Goal: Task Accomplishment & Management: Manage account settings

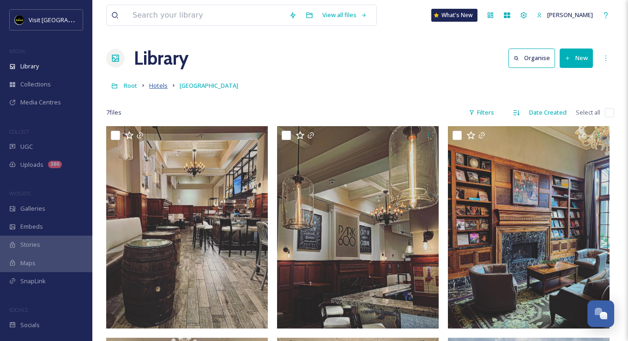
click at [153, 87] on span "Hotels" at bounding box center [158, 85] width 18 height 8
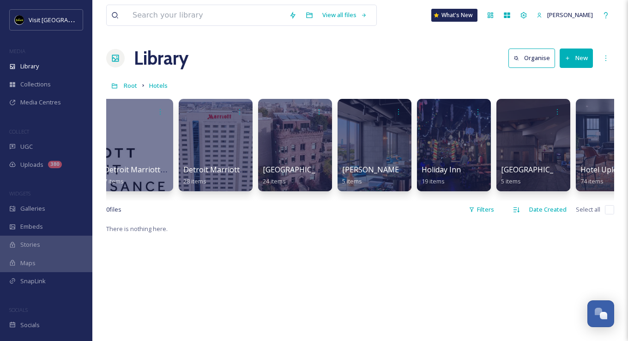
scroll to position [0, 258]
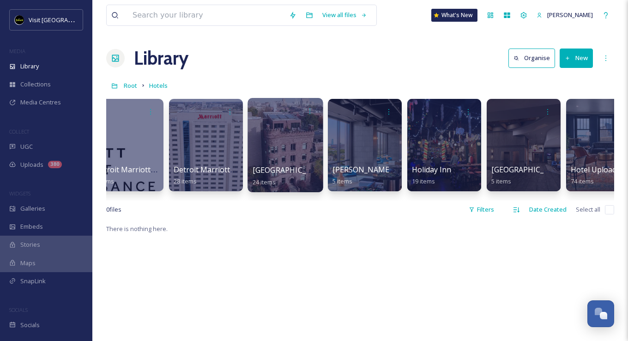
click at [288, 146] on div at bounding box center [285, 145] width 75 height 94
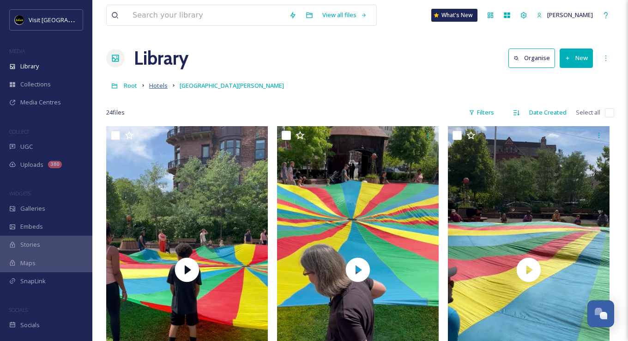
click at [156, 85] on span "Hotels" at bounding box center [158, 85] width 18 height 8
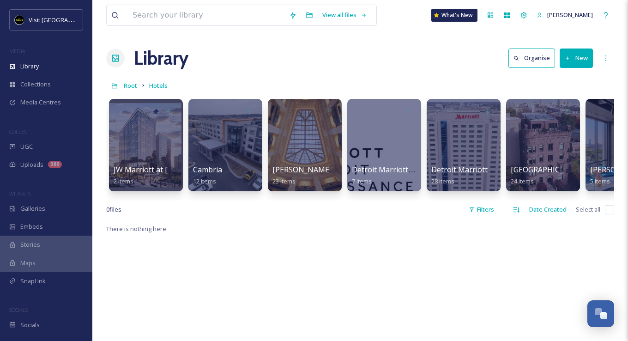
scroll to position [0, 530]
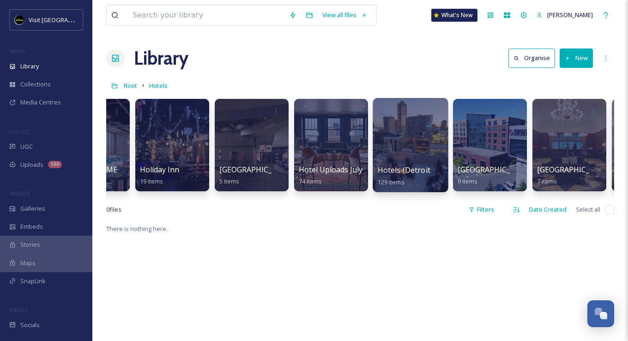
click at [392, 158] on div at bounding box center [410, 145] width 75 height 94
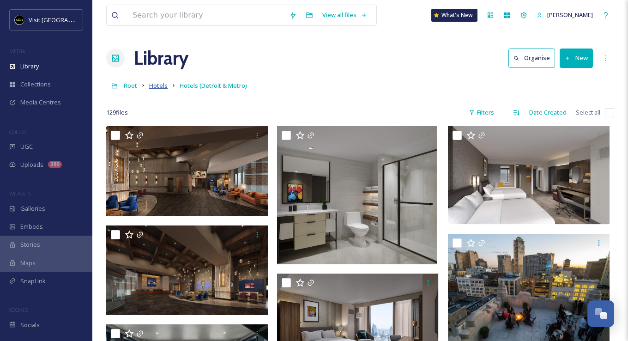
click at [150, 89] on span "Hotels" at bounding box center [158, 85] width 18 height 8
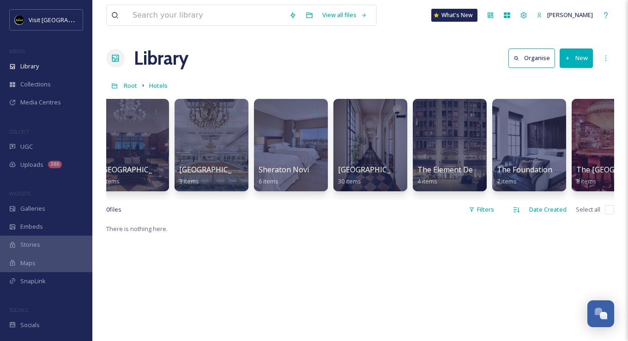
scroll to position [0, 986]
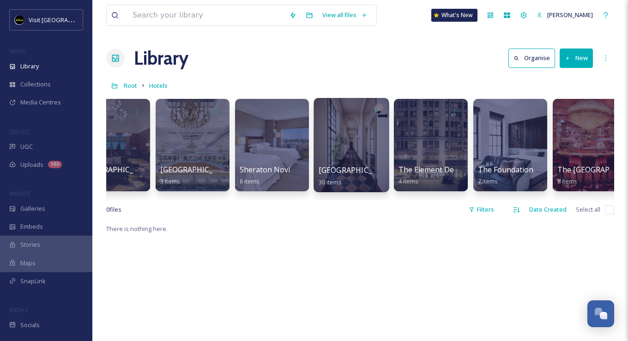
click at [359, 137] on div at bounding box center [351, 145] width 75 height 94
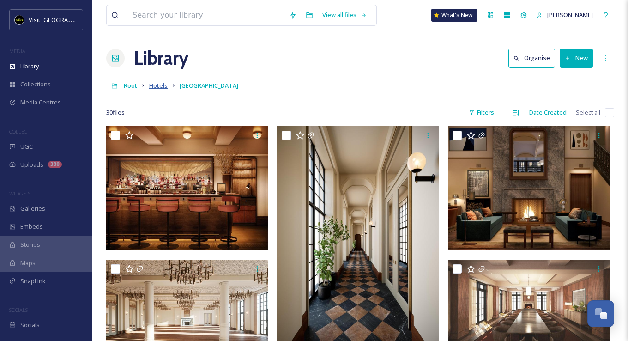
click at [153, 87] on span "Hotels" at bounding box center [158, 85] width 18 height 8
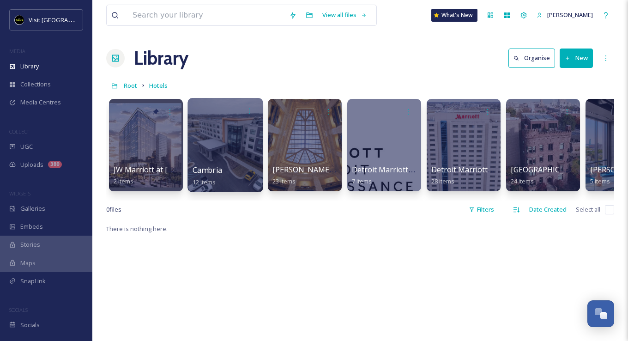
click at [230, 138] on div at bounding box center [225, 145] width 75 height 94
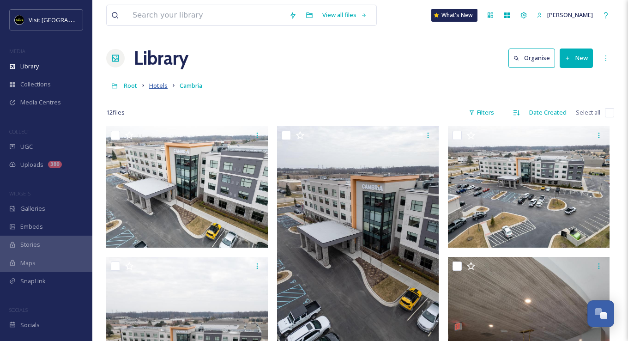
click at [158, 86] on span "Hotels" at bounding box center [158, 85] width 18 height 8
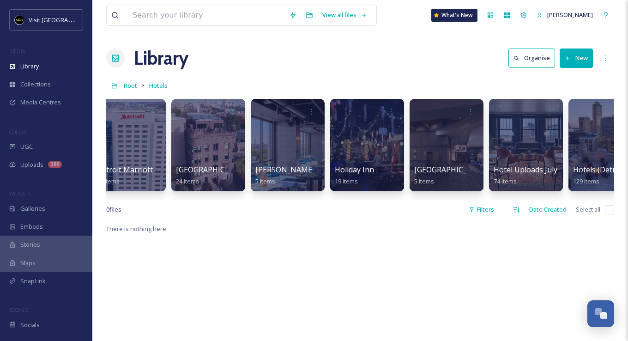
scroll to position [0, 337]
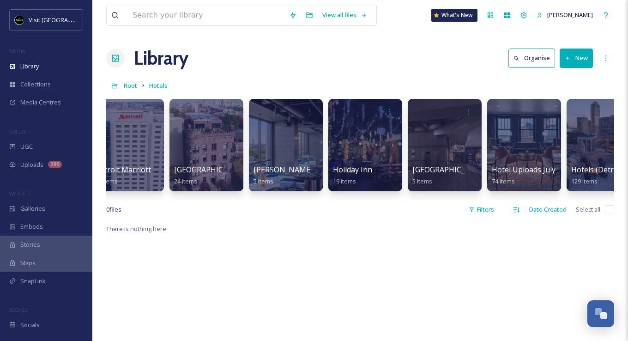
drag, startPoint x: 296, startPoint y: 208, endPoint x: 312, endPoint y: 208, distance: 16.6
click at [312, 208] on div "0 file s Filters Date Created Select all" at bounding box center [360, 210] width 508 height 18
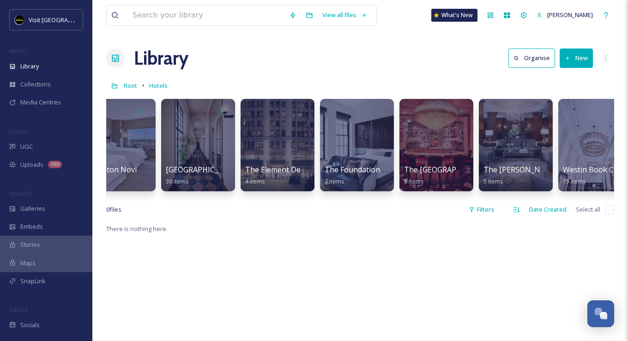
scroll to position [0, 1136]
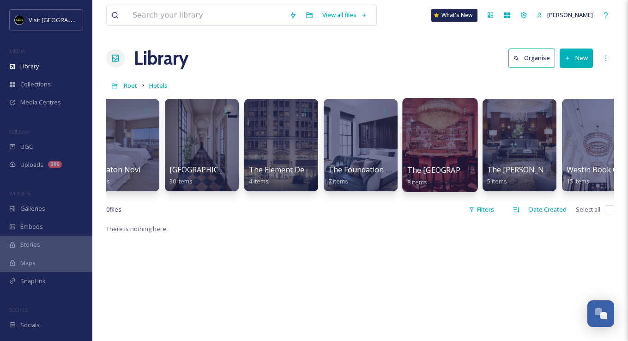
click at [425, 133] on div at bounding box center [439, 145] width 75 height 94
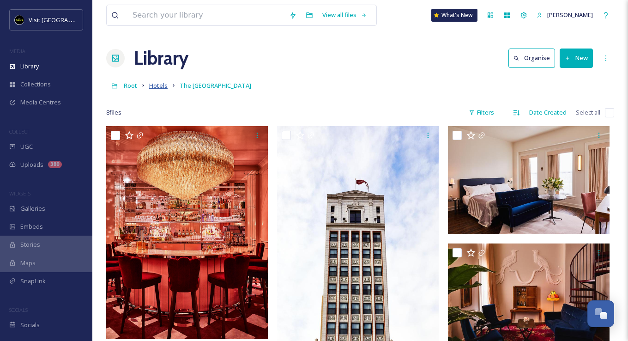
click at [157, 86] on span "Hotels" at bounding box center [158, 85] width 18 height 8
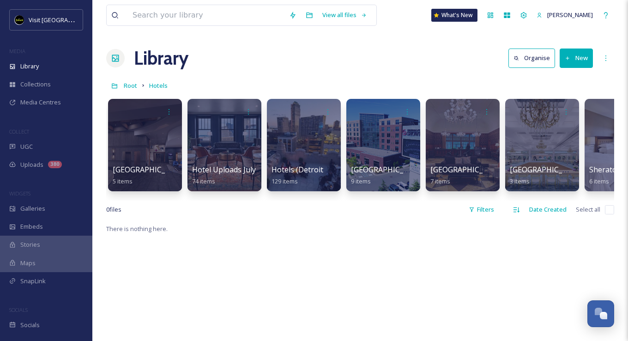
scroll to position [0, 644]
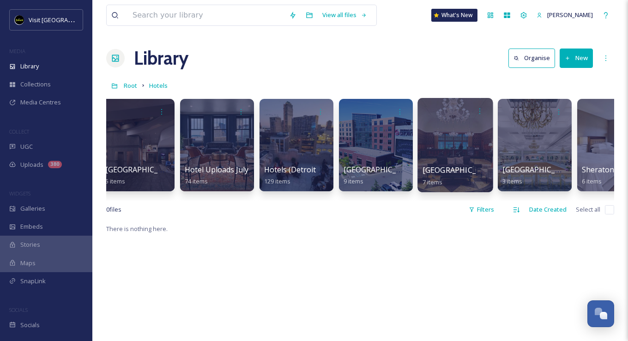
click at [438, 157] on div at bounding box center [455, 145] width 75 height 94
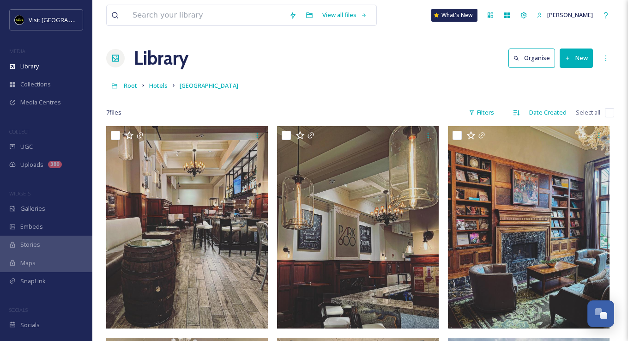
click at [574, 55] on button "New" at bounding box center [576, 58] width 33 height 19
click at [566, 113] on span "Folder" at bounding box center [566, 115] width 18 height 9
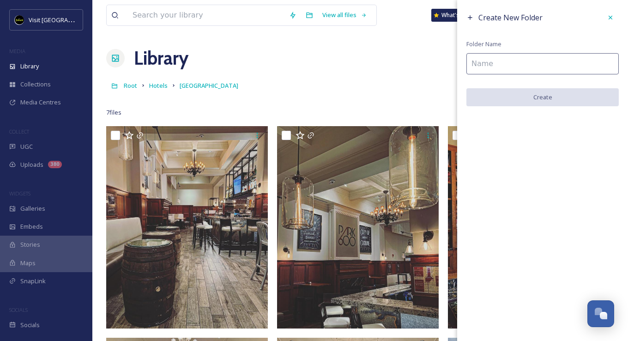
click at [505, 66] on input at bounding box center [543, 63] width 152 height 21
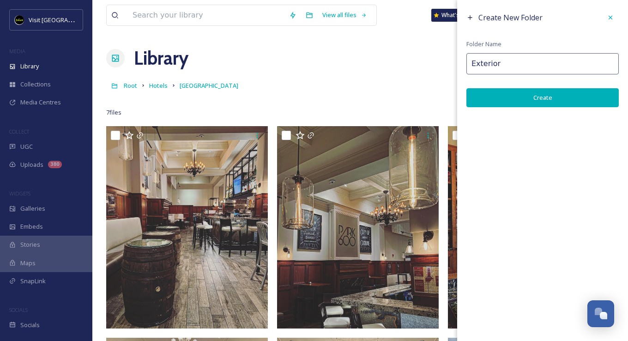
type input "Exterior"
click at [561, 98] on button "Create" at bounding box center [543, 97] width 152 height 19
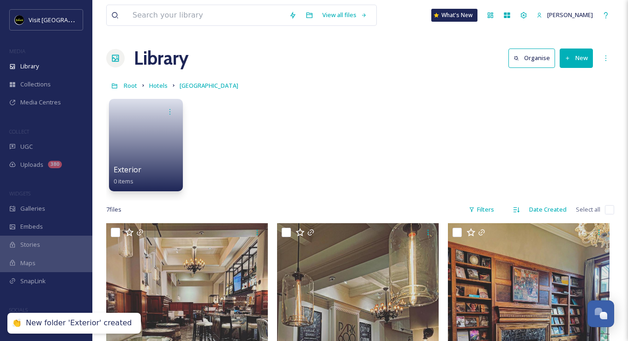
click at [584, 58] on button "New" at bounding box center [576, 58] width 33 height 19
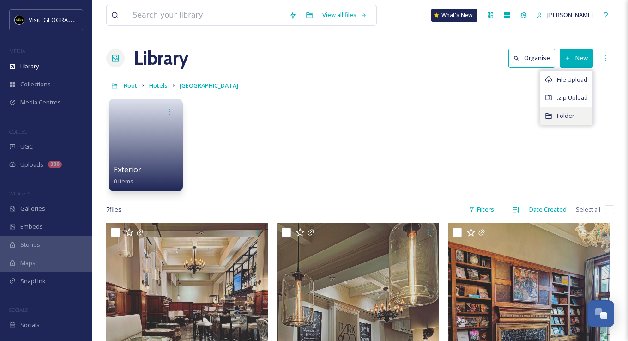
click at [561, 112] on span "Folder" at bounding box center [566, 115] width 18 height 9
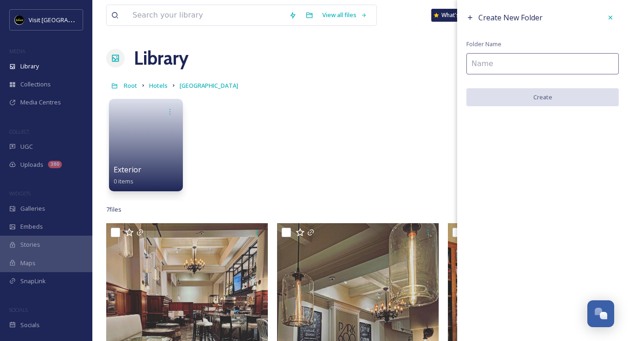
click at [509, 63] on input at bounding box center [543, 63] width 152 height 21
paste input "Guest Rooms & Suites"
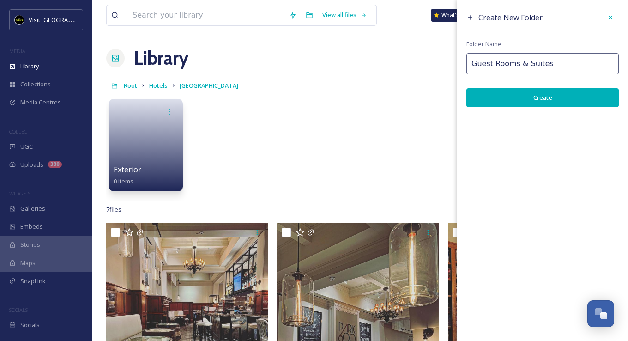
type input "Guest Rooms & Suites"
click at [536, 98] on button "Create" at bounding box center [543, 97] width 152 height 19
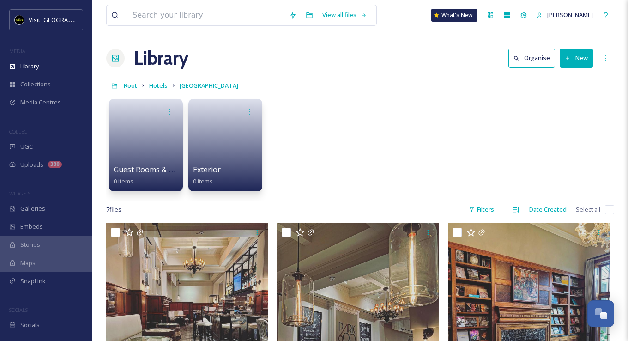
click at [582, 58] on button "New" at bounding box center [576, 58] width 33 height 19
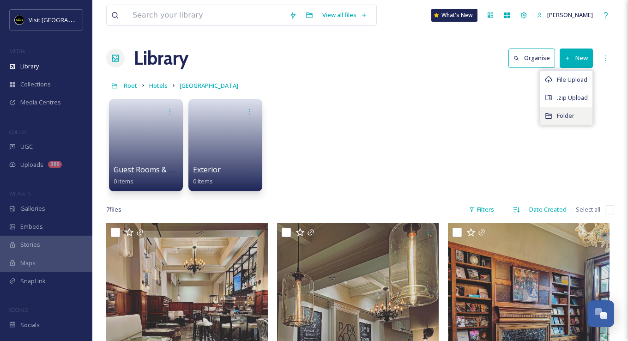
click at [568, 112] on span "Folder" at bounding box center [566, 115] width 18 height 9
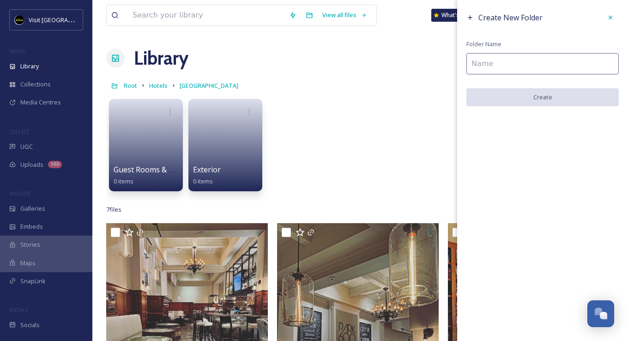
click at [537, 56] on input at bounding box center [543, 63] width 152 height 21
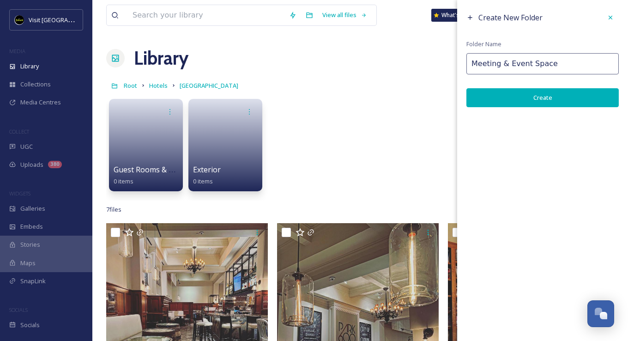
type input "Meeting & Event Space"
click at [573, 91] on button "Create" at bounding box center [543, 97] width 152 height 19
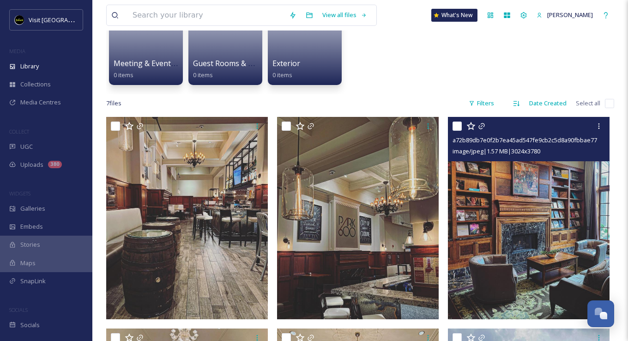
scroll to position [92, 0]
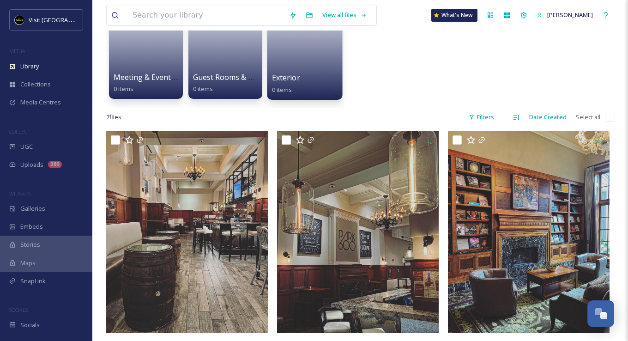
click at [286, 60] on link at bounding box center [305, 49] width 66 height 45
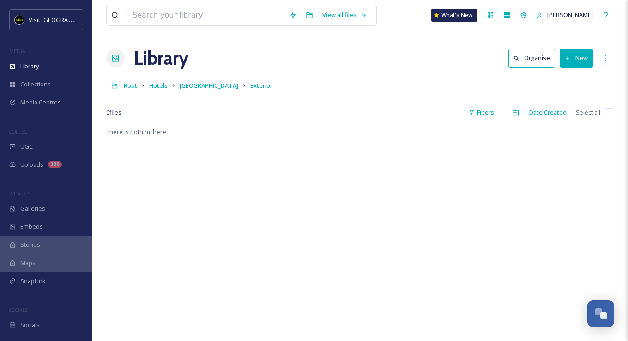
click at [576, 58] on button "New" at bounding box center [576, 58] width 33 height 19
click at [563, 78] on span "File Upload" at bounding box center [572, 79] width 30 height 9
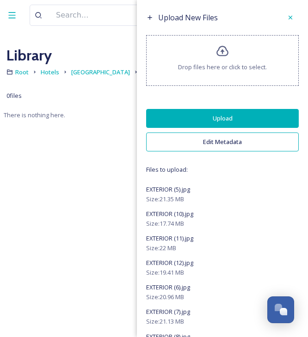
click at [200, 120] on button "Upload" at bounding box center [222, 118] width 152 height 19
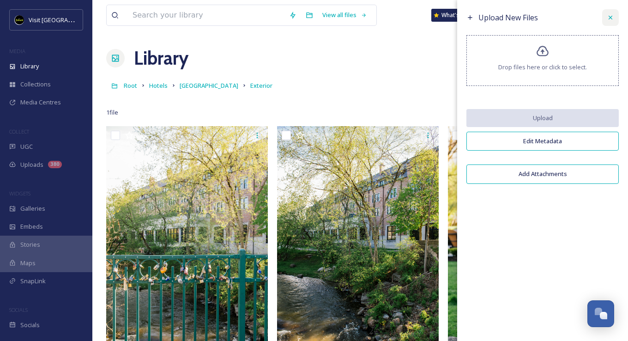
click at [612, 16] on icon at bounding box center [610, 17] width 7 height 7
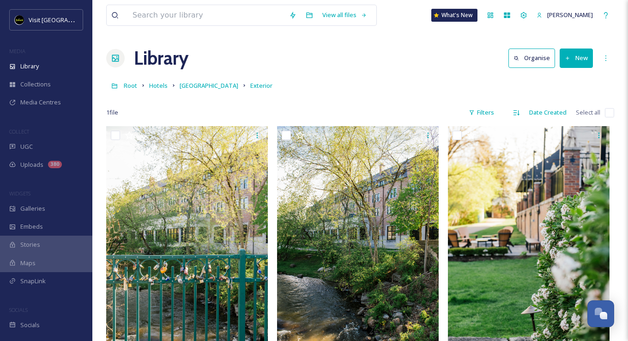
click at [611, 110] on input "checkbox" at bounding box center [609, 112] width 9 height 9
checkbox input "true"
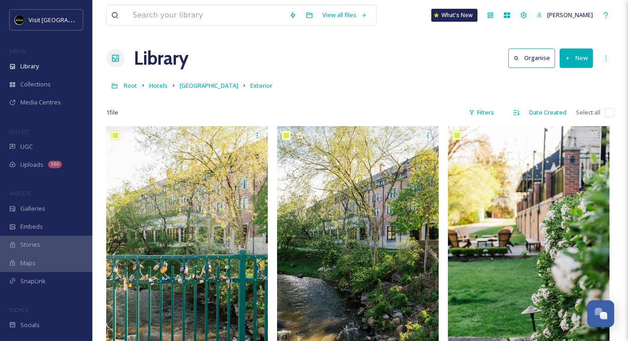
checkbox input "true"
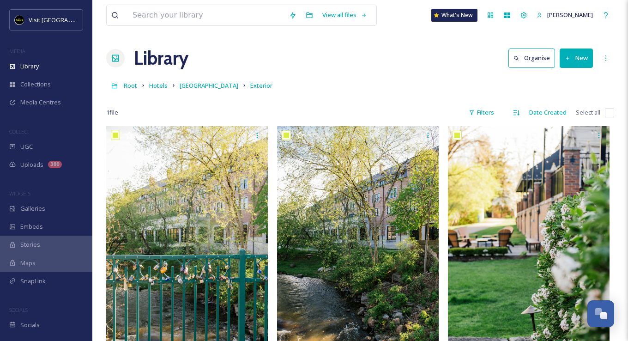
checkbox input "true"
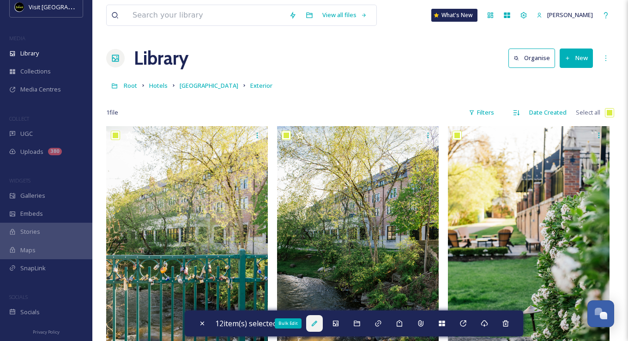
click at [318, 323] on icon at bounding box center [314, 323] width 7 height 7
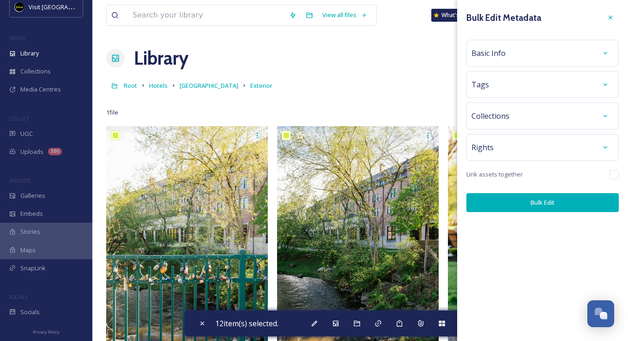
click at [543, 55] on div "Basic Info" at bounding box center [543, 53] width 142 height 17
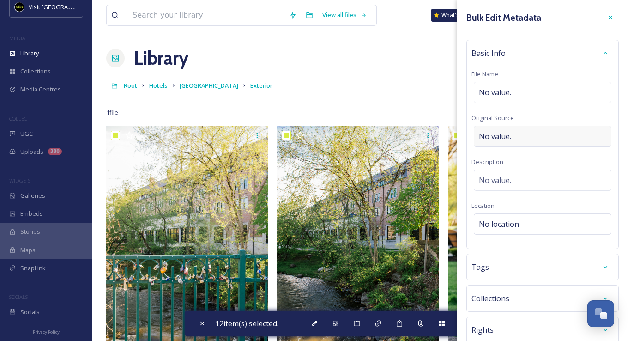
click at [525, 137] on div "No value." at bounding box center [543, 136] width 138 height 21
click at [511, 140] on span "No value." at bounding box center [495, 136] width 32 height 11
type input "[PERSON_NAME] Photography"
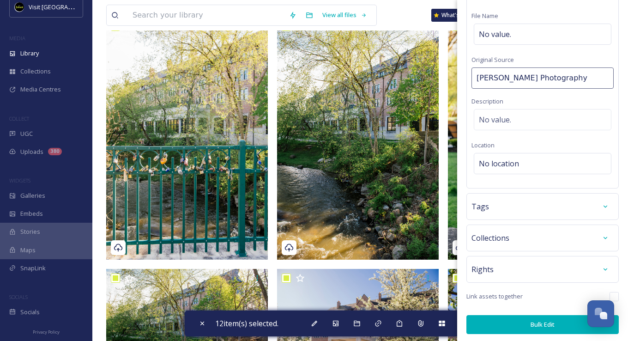
scroll to position [139, 0]
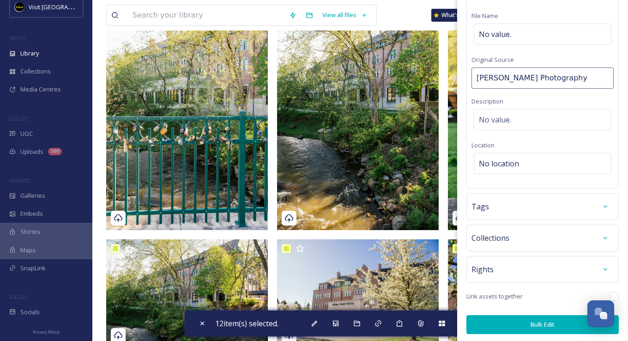
click at [545, 325] on button "Bulk Edit" at bounding box center [543, 324] width 152 height 19
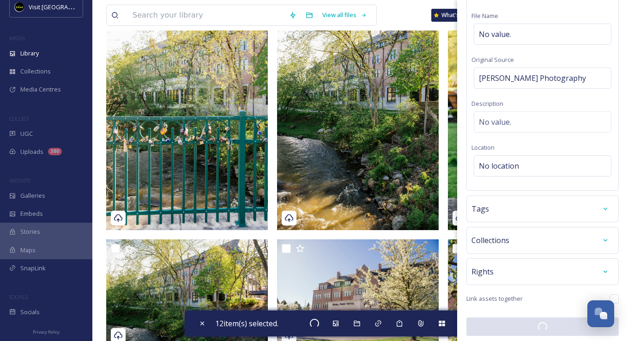
checkbox input "false"
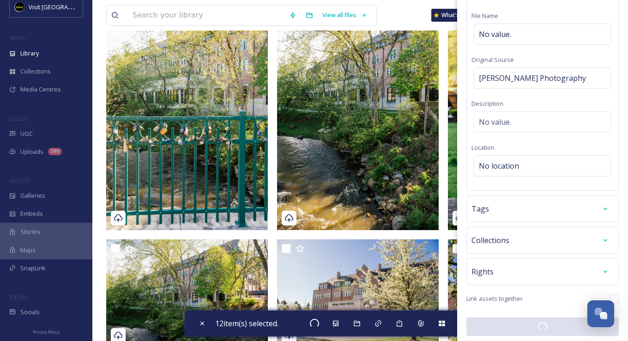
checkbox input "false"
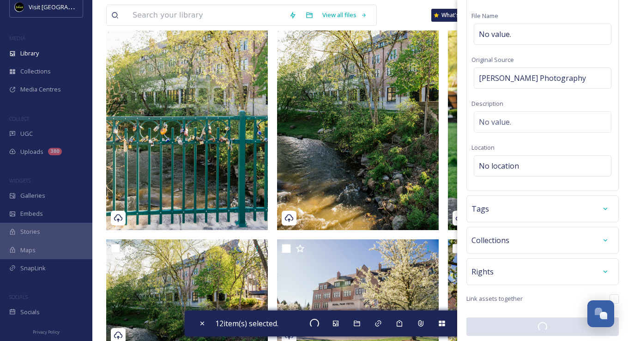
checkbox input "false"
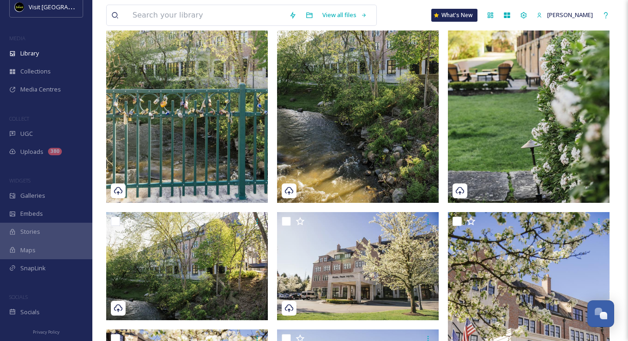
scroll to position [167, 0]
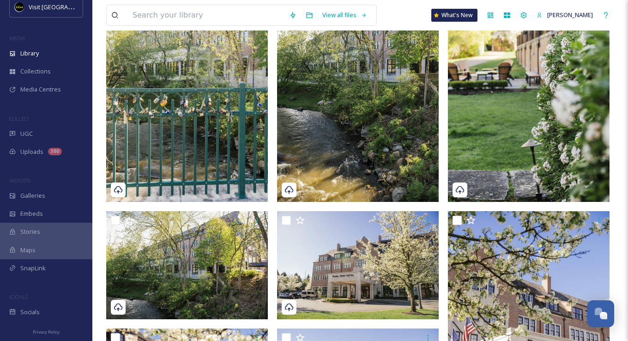
click at [341, 124] on img at bounding box center [358, 80] width 162 height 243
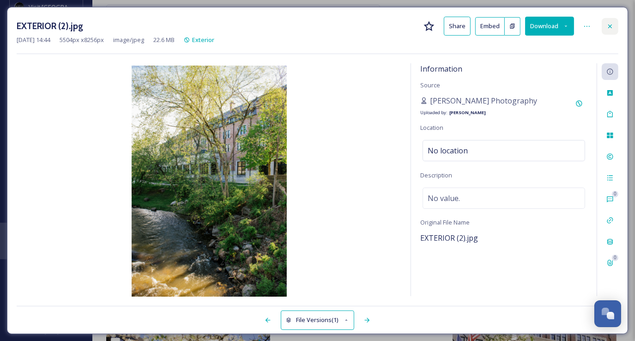
click at [610, 26] on icon at bounding box center [611, 26] width 4 height 4
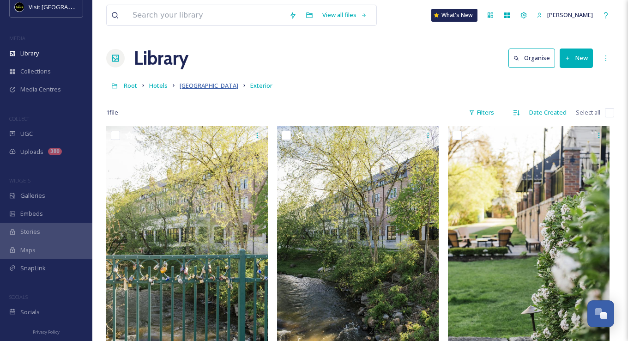
click at [206, 83] on span "[GEOGRAPHIC_DATA]" at bounding box center [209, 85] width 59 height 8
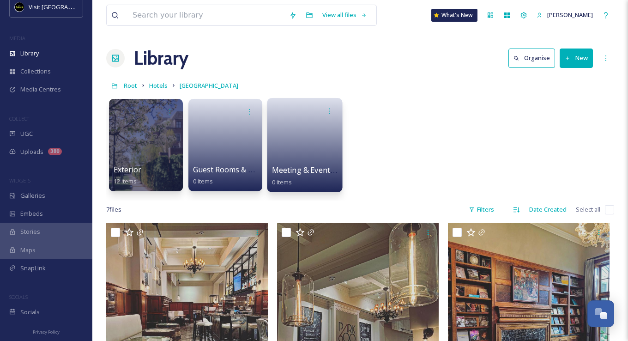
click at [298, 140] on link at bounding box center [305, 142] width 66 height 45
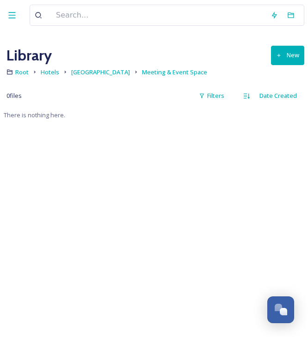
click at [288, 49] on button "New" at bounding box center [287, 55] width 33 height 19
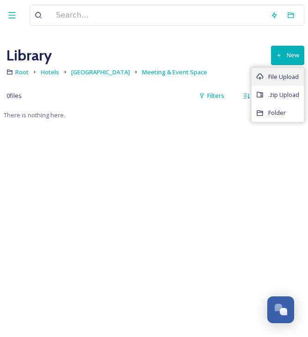
click at [281, 71] on div "File Upload" at bounding box center [277, 77] width 52 height 18
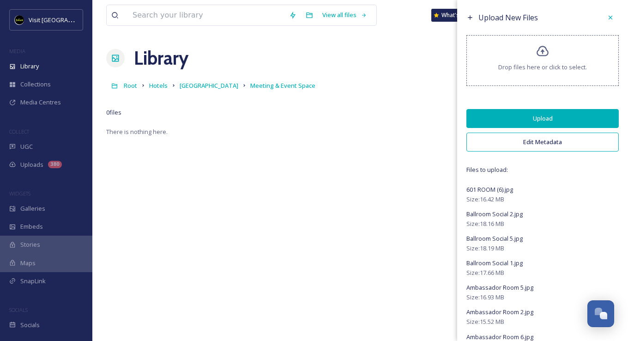
click at [545, 116] on button "Upload" at bounding box center [543, 118] width 152 height 19
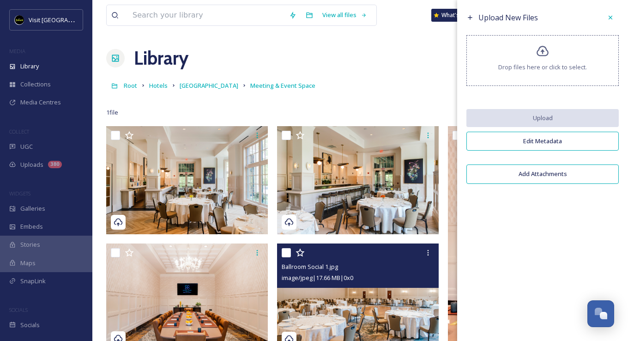
click at [186, 198] on img at bounding box center [187, 180] width 162 height 108
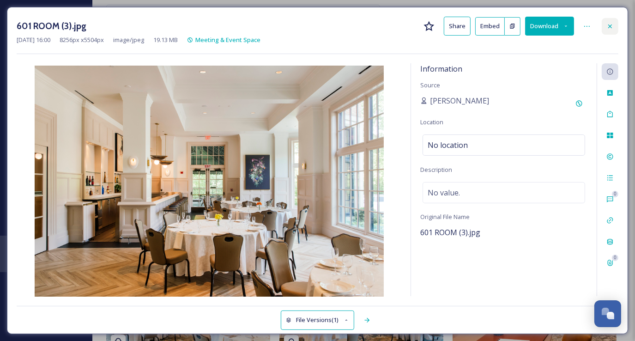
click at [608, 26] on icon at bounding box center [610, 26] width 7 height 7
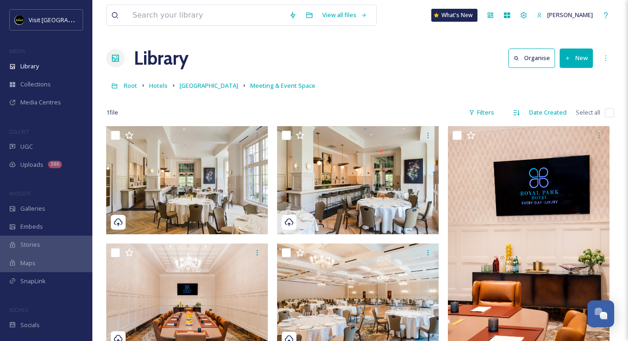
click at [575, 57] on button "New" at bounding box center [576, 58] width 33 height 19
click at [576, 78] on span "File Upload" at bounding box center [572, 79] width 30 height 9
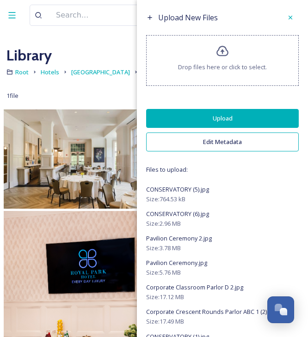
click at [227, 117] on button "Upload" at bounding box center [222, 118] width 152 height 19
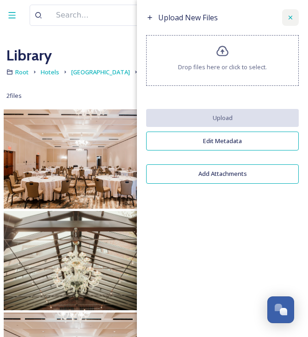
click at [285, 18] on div at bounding box center [290, 17] width 17 height 17
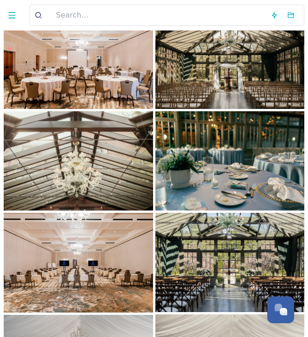
scroll to position [92, 0]
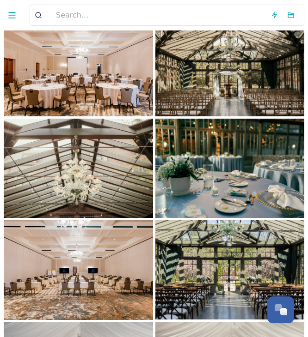
click at [79, 161] on img at bounding box center [78, 168] width 149 height 99
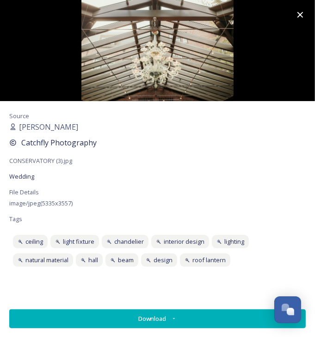
click at [298, 16] on icon at bounding box center [300, 15] width 6 height 6
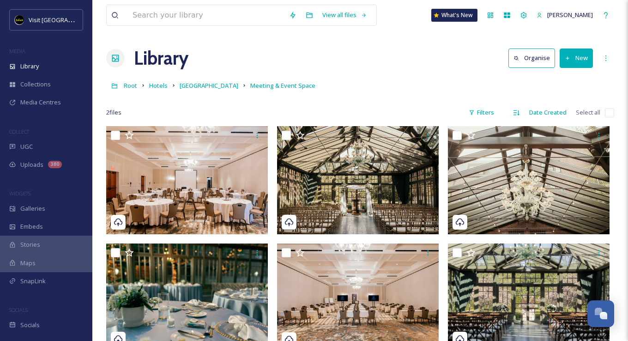
click at [582, 62] on button "New" at bounding box center [576, 58] width 33 height 19
click at [574, 71] on div "File Upload" at bounding box center [567, 80] width 52 height 18
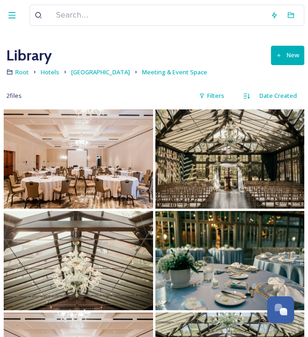
click at [284, 55] on button "New" at bounding box center [287, 55] width 33 height 19
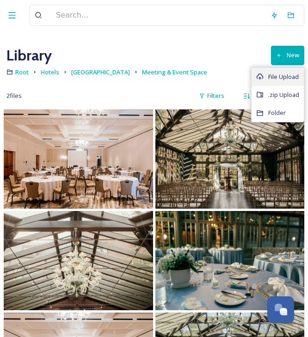
click at [270, 76] on span "File Upload" at bounding box center [283, 77] width 30 height 9
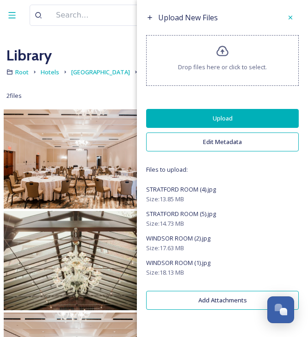
click at [243, 115] on button "Upload" at bounding box center [222, 118] width 152 height 19
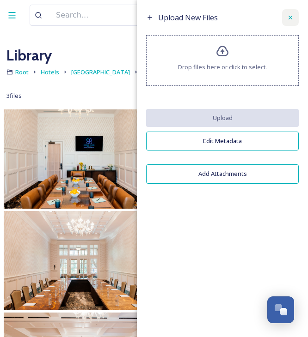
click at [293, 15] on icon at bounding box center [289, 17] width 7 height 7
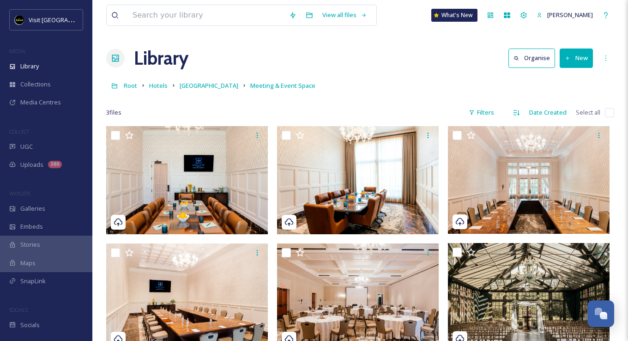
click at [611, 110] on input "checkbox" at bounding box center [609, 112] width 9 height 9
checkbox input "true"
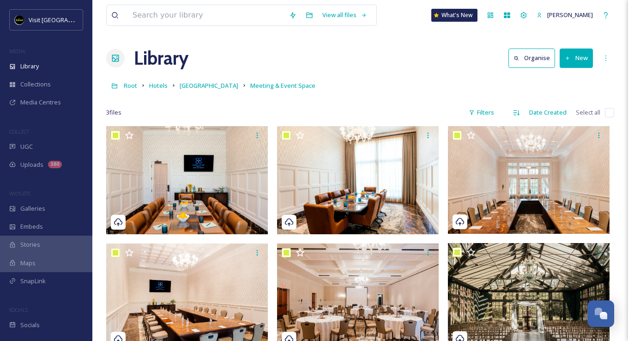
checkbox input "true"
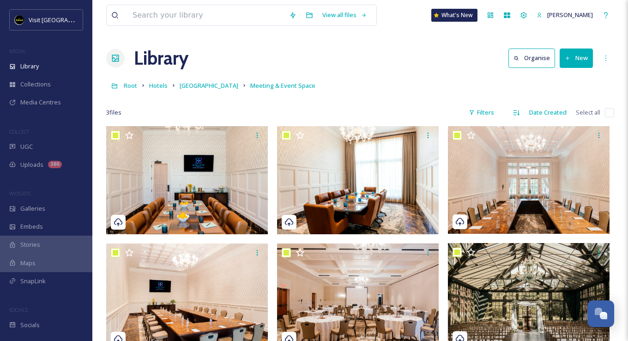
checkbox input "true"
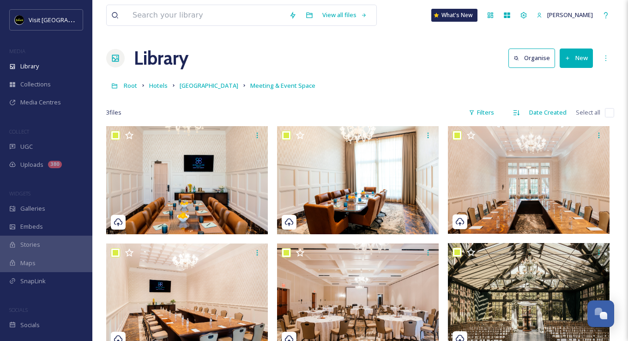
checkbox input "true"
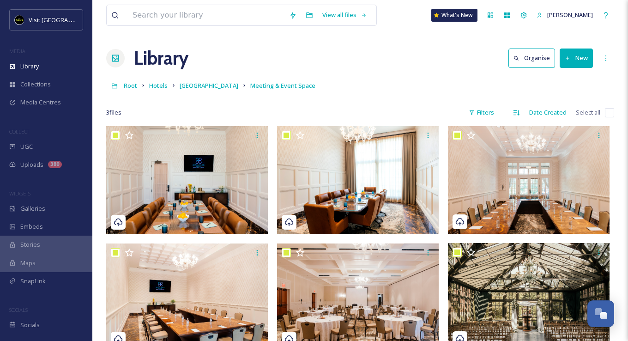
checkbox input "true"
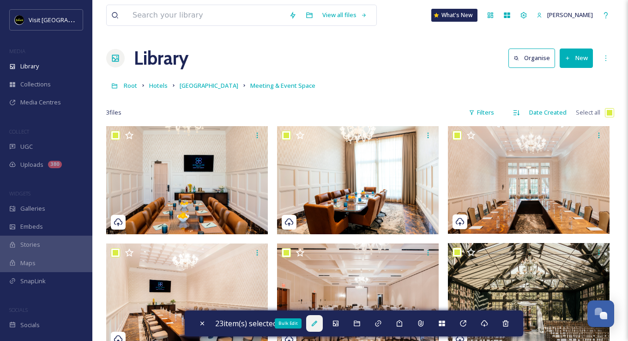
click at [315, 323] on icon at bounding box center [314, 323] width 7 height 7
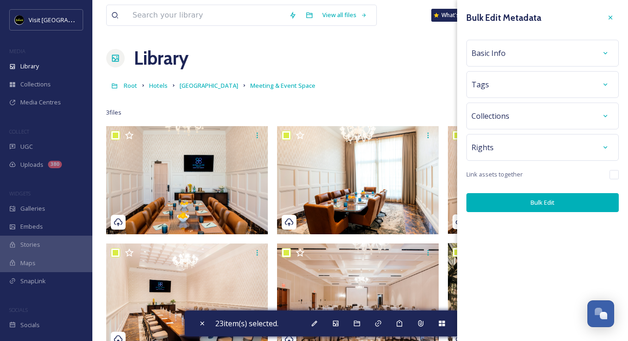
click at [517, 54] on div "Basic Info" at bounding box center [543, 53] width 142 height 17
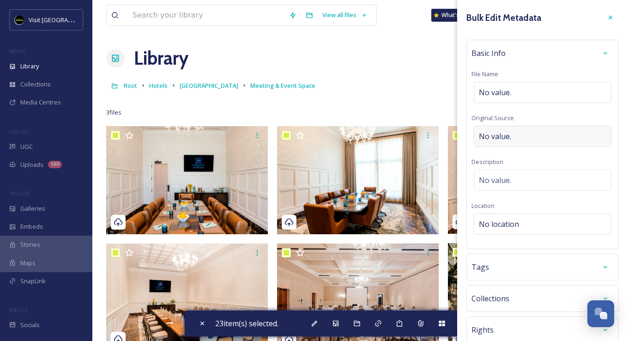
click at [488, 136] on span "No value." at bounding box center [495, 136] width 32 height 11
type input "[PERSON_NAME] Photography"
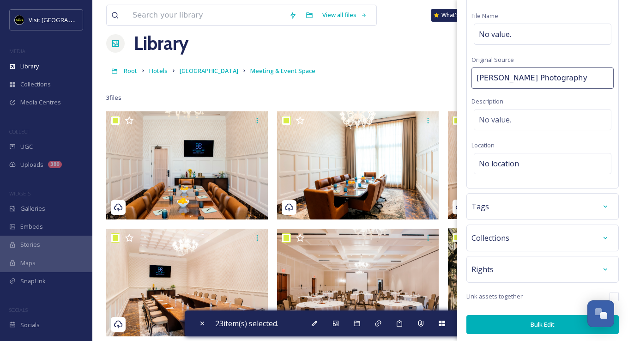
scroll to position [92, 0]
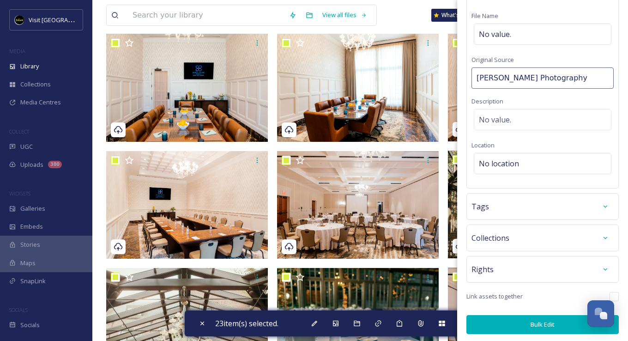
click at [541, 320] on button "Bulk Edit" at bounding box center [543, 324] width 152 height 19
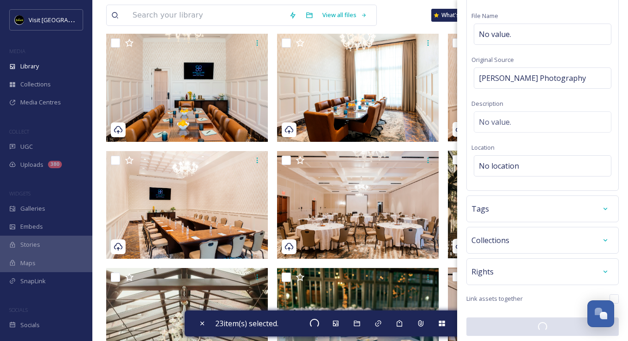
checkbox input "false"
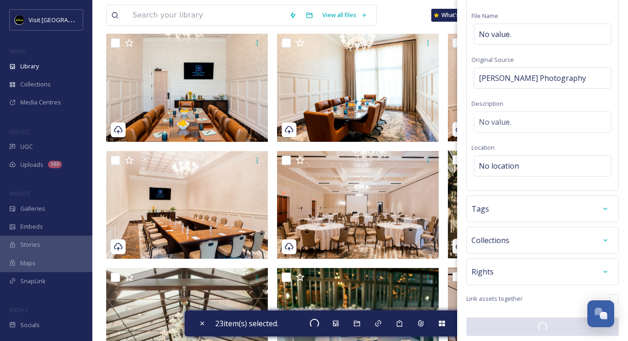
checkbox input "false"
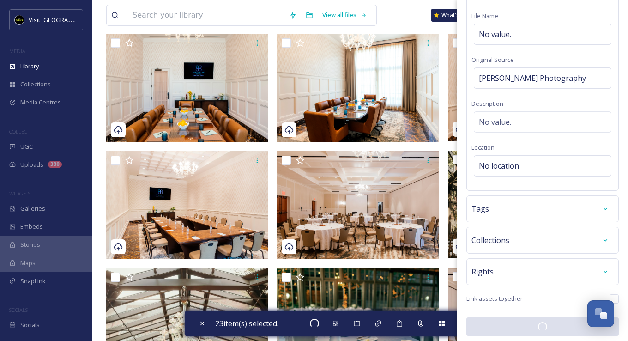
checkbox input "false"
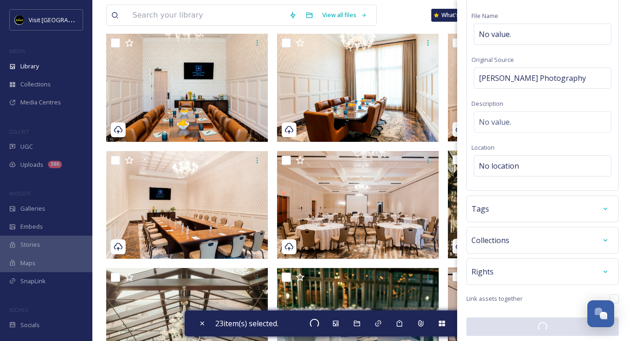
checkbox input "false"
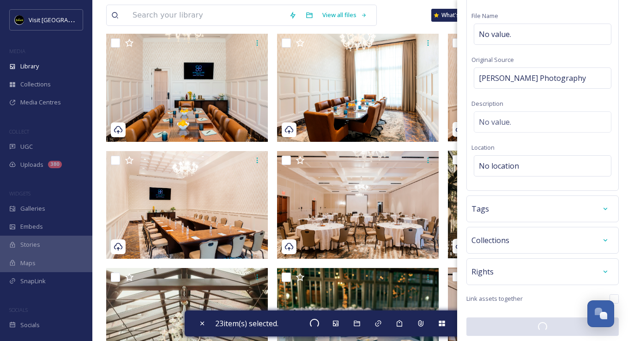
checkbox input "false"
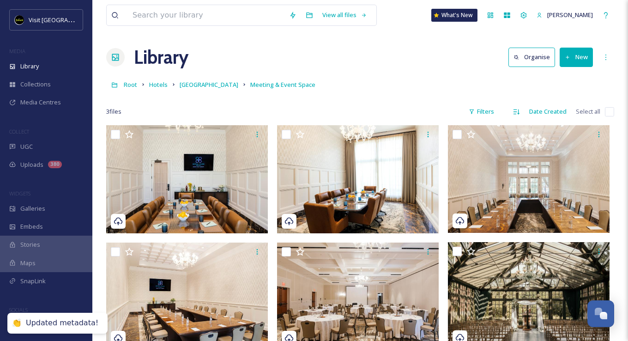
scroll to position [0, 0]
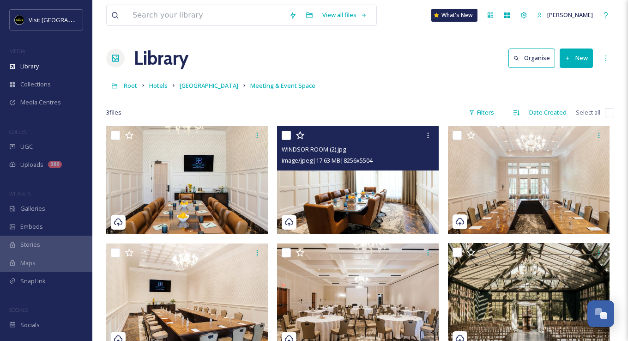
click at [311, 198] on img at bounding box center [358, 180] width 162 height 108
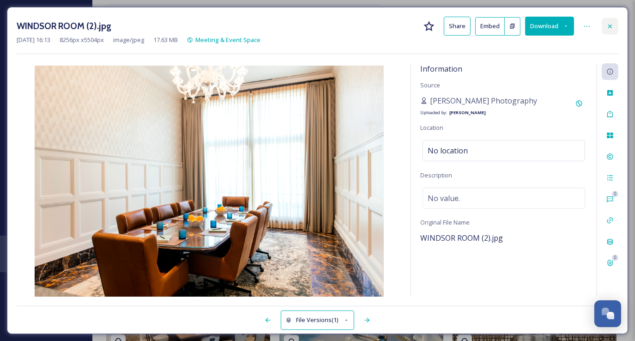
click at [610, 27] on icon at bounding box center [610, 26] width 7 height 7
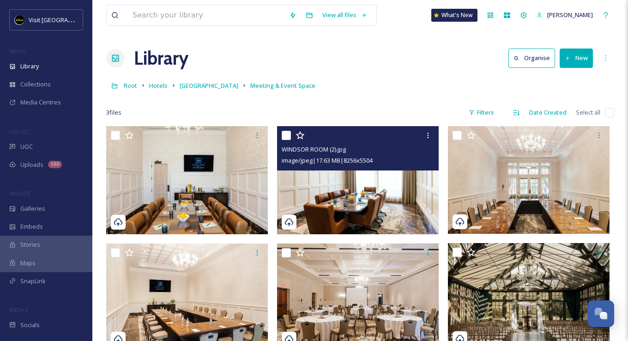
click at [356, 197] on img at bounding box center [358, 180] width 162 height 108
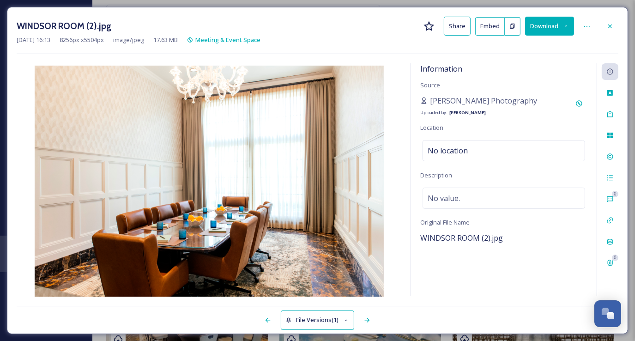
click at [611, 26] on icon at bounding box center [611, 26] width 4 height 4
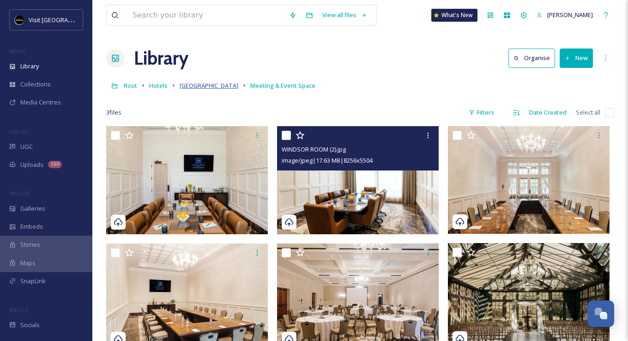
click at [201, 90] on span "[GEOGRAPHIC_DATA]" at bounding box center [209, 85] width 59 height 8
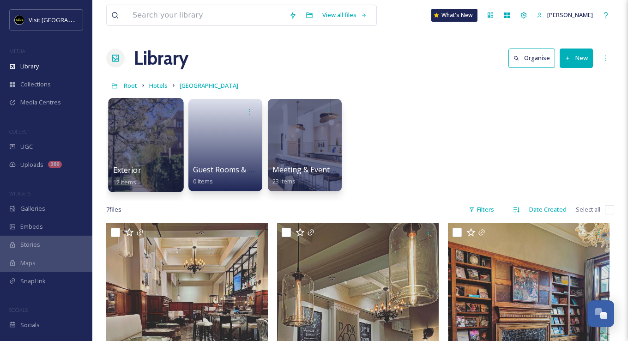
click at [129, 134] on div at bounding box center [145, 145] width 75 height 94
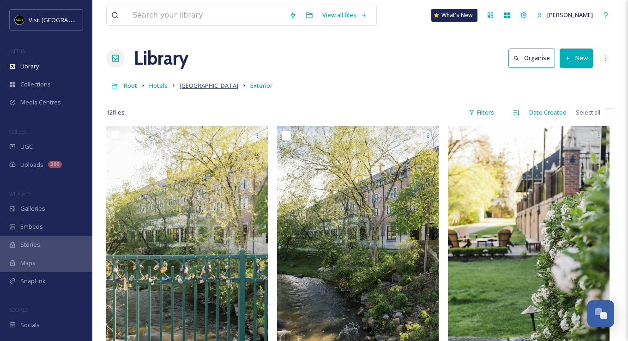
click at [196, 87] on span "[GEOGRAPHIC_DATA]" at bounding box center [209, 85] width 59 height 8
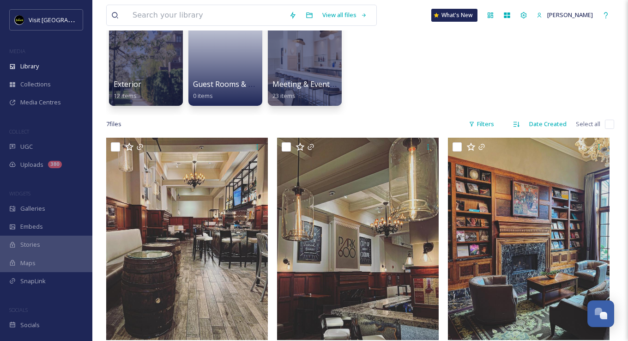
scroll to position [139, 0]
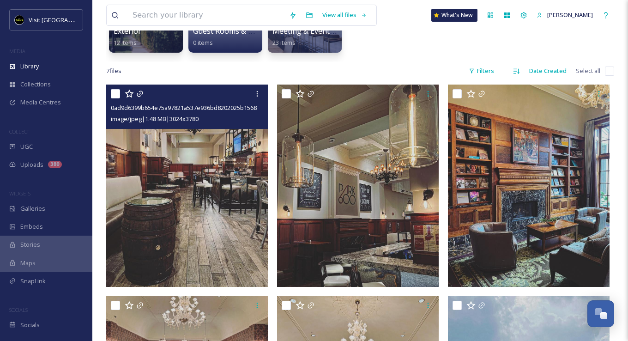
click at [119, 90] on input "checkbox" at bounding box center [115, 93] width 9 height 9
checkbox input "true"
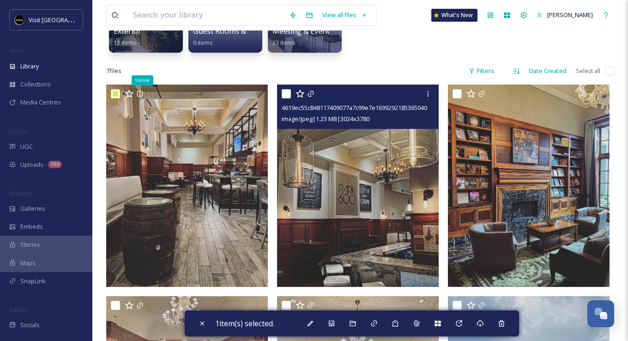
click at [291, 95] on input "checkbox" at bounding box center [286, 93] width 9 height 9
checkbox input "true"
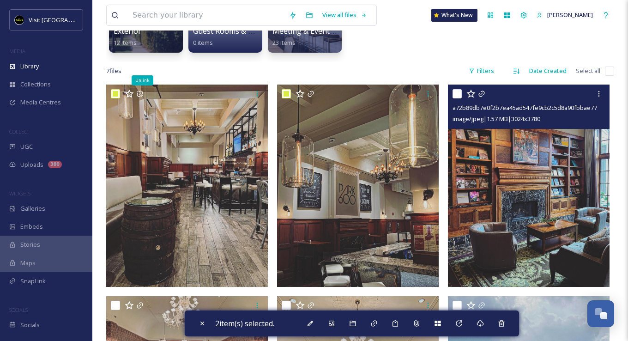
click at [457, 92] on input "checkbox" at bounding box center [457, 93] width 9 height 9
checkbox input "true"
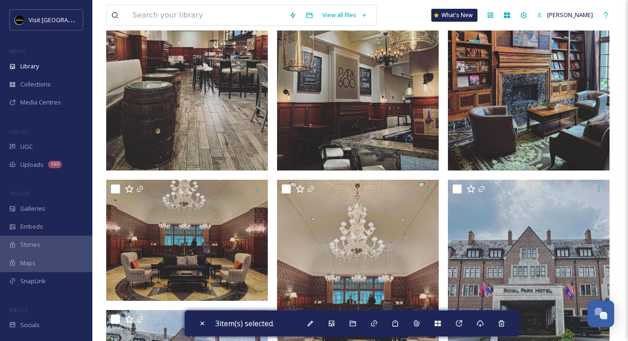
scroll to position [277, 0]
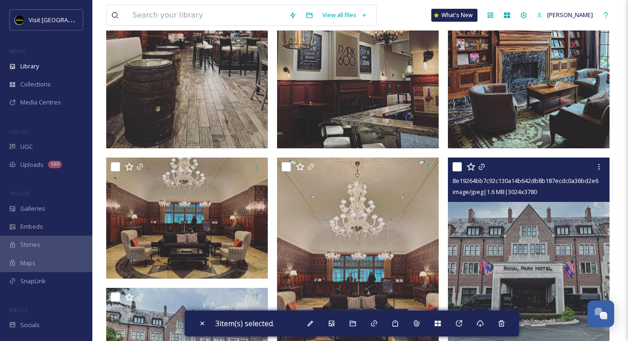
click at [460, 167] on input "checkbox" at bounding box center [457, 166] width 9 height 9
checkbox input "true"
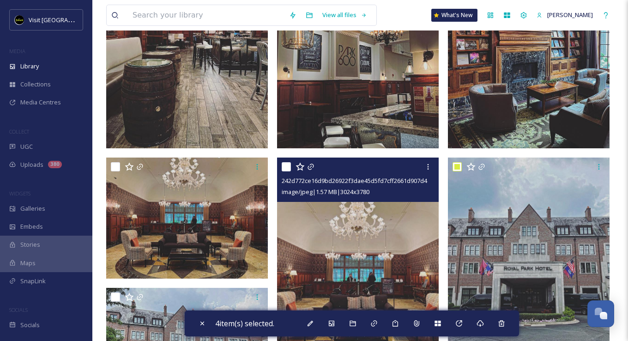
click at [284, 168] on input "checkbox" at bounding box center [286, 166] width 9 height 9
checkbox input "true"
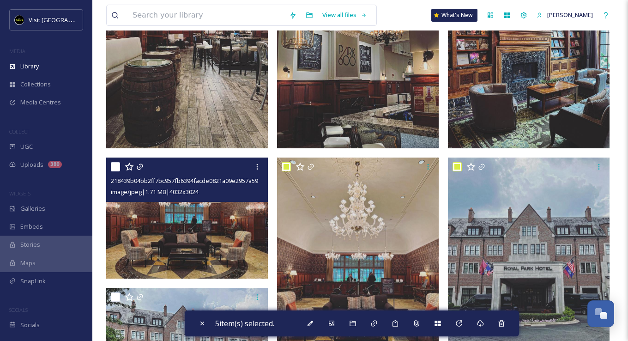
click at [112, 164] on input "checkbox" at bounding box center [115, 166] width 9 height 9
checkbox input "true"
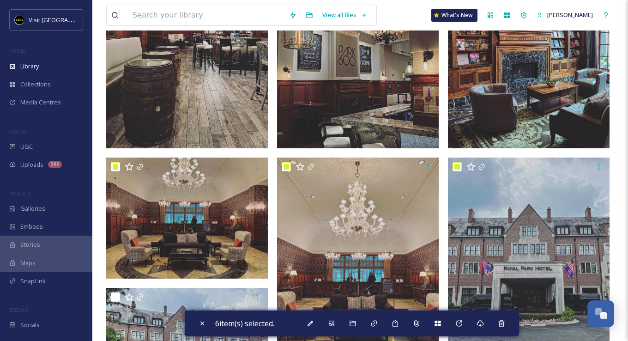
scroll to position [361, 0]
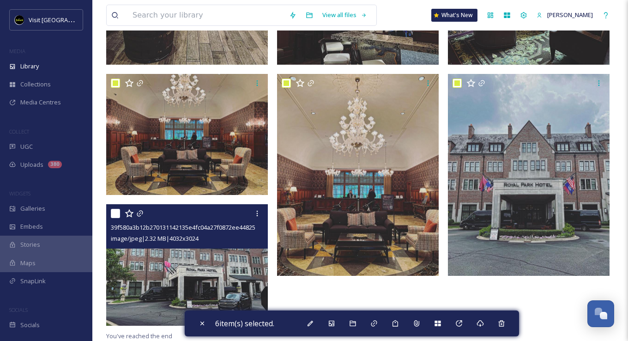
click at [116, 210] on input "checkbox" at bounding box center [115, 213] width 9 height 9
checkbox input "true"
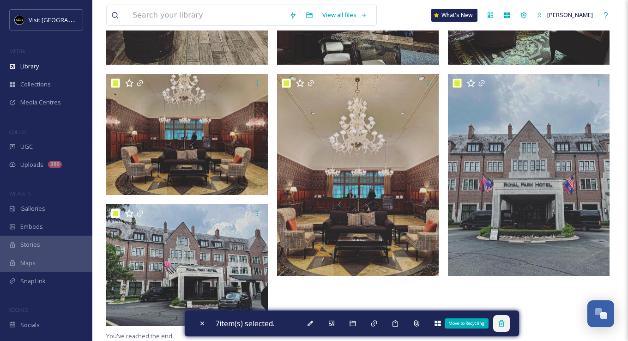
click at [510, 324] on div "Move to Recycling" at bounding box center [501, 323] width 17 height 17
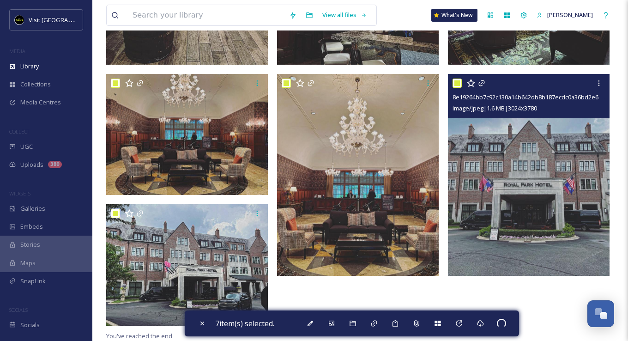
checkbox input "false"
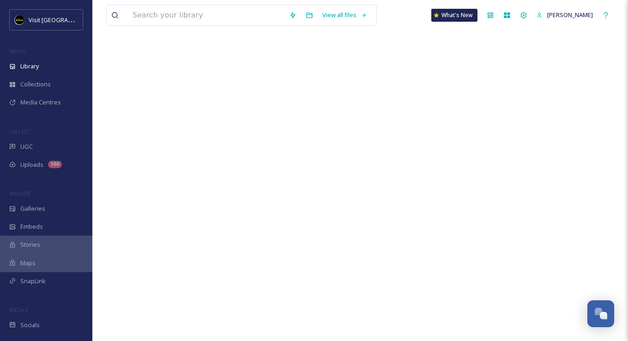
scroll to position [0, 0]
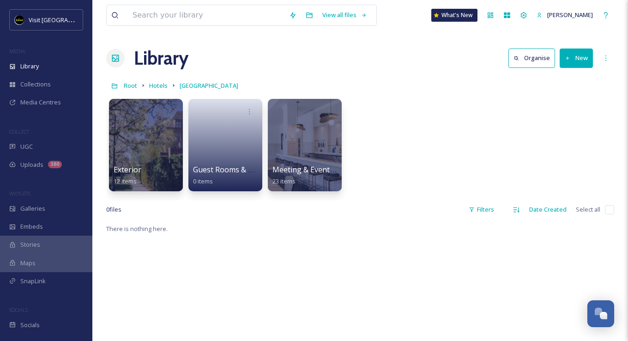
drag, startPoint x: 573, startPoint y: 58, endPoint x: 576, endPoint y: 66, distance: 8.3
click at [573, 58] on button "New" at bounding box center [576, 58] width 33 height 19
click at [561, 73] on div "File Upload" at bounding box center [567, 80] width 52 height 18
